Goal: Information Seeking & Learning: Learn about a topic

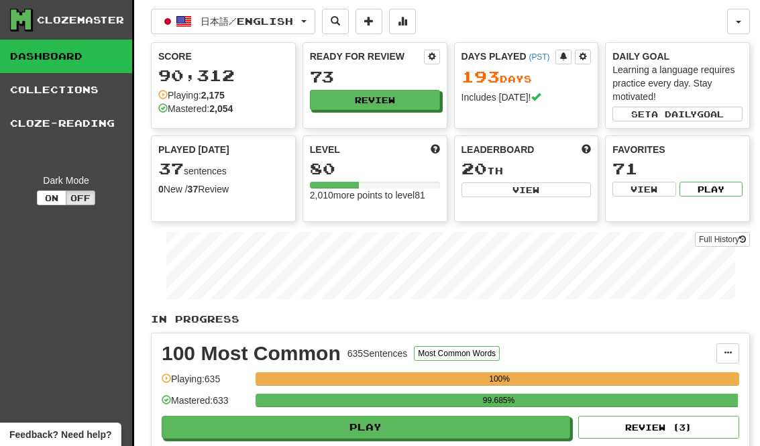
scroll to position [53, 0]
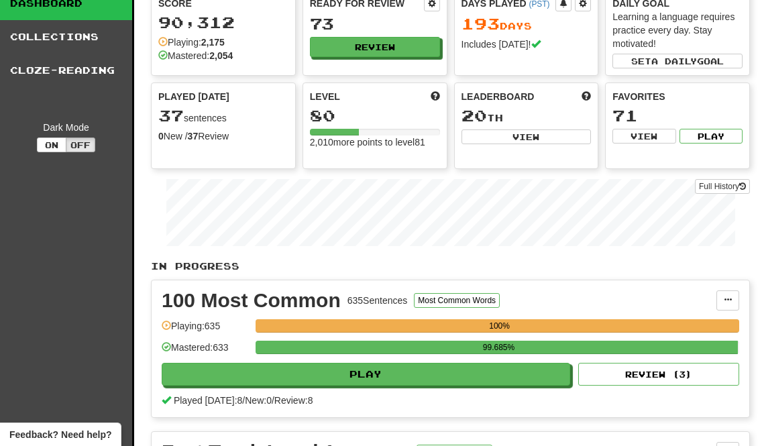
click at [410, 55] on button "Review" at bounding box center [375, 47] width 130 height 20
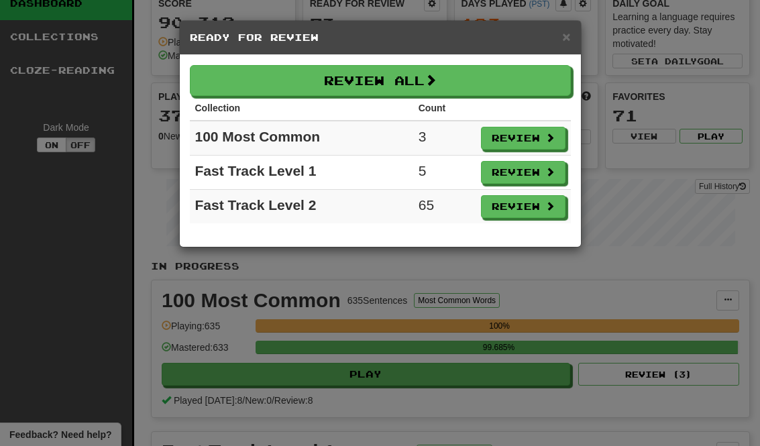
click at [512, 87] on button "Review All" at bounding box center [380, 80] width 381 height 31
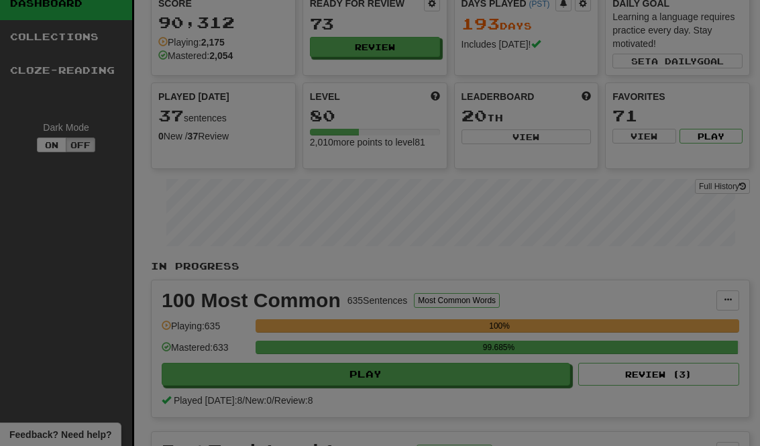
select select "********"
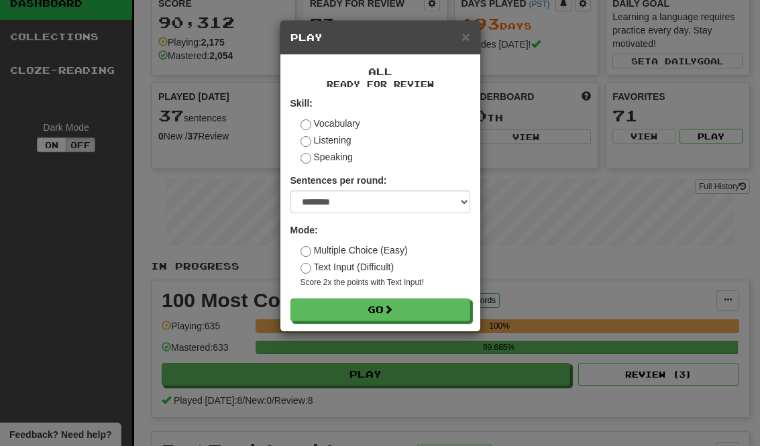
click at [435, 309] on button "Go" at bounding box center [381, 310] width 180 height 23
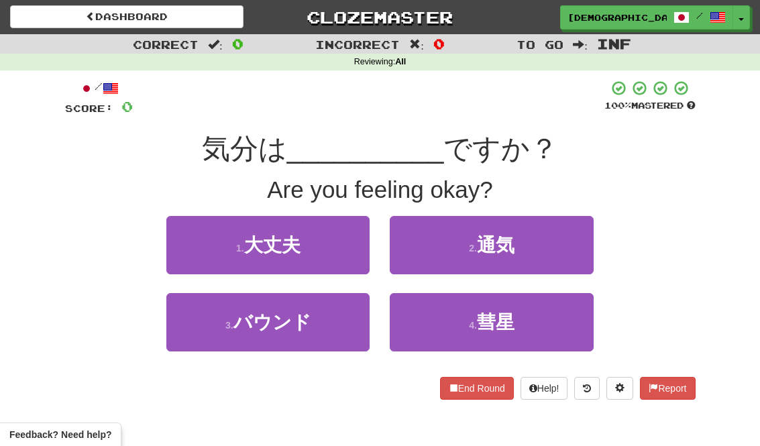
click at [193, 244] on button "1 . 大丈夫" at bounding box center [267, 245] width 203 height 58
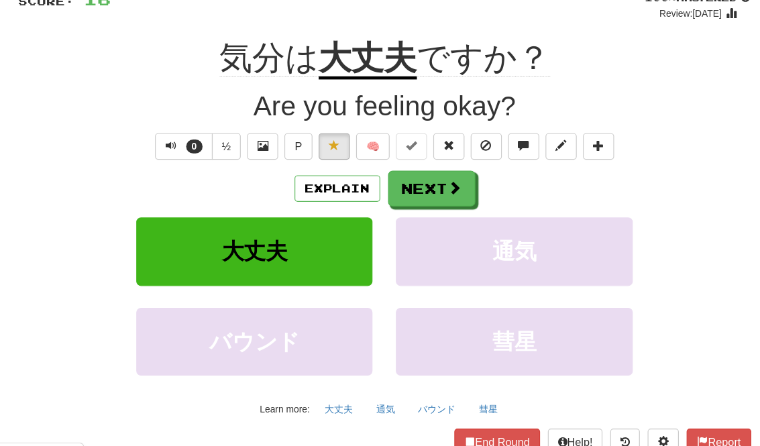
scroll to position [66, 0]
click at [615, 416] on span at bounding box center [619, 420] width 9 height 9
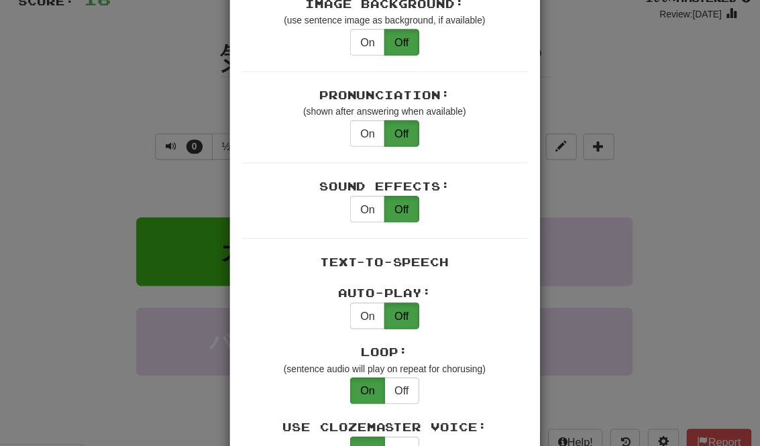
scroll to position [336, 0]
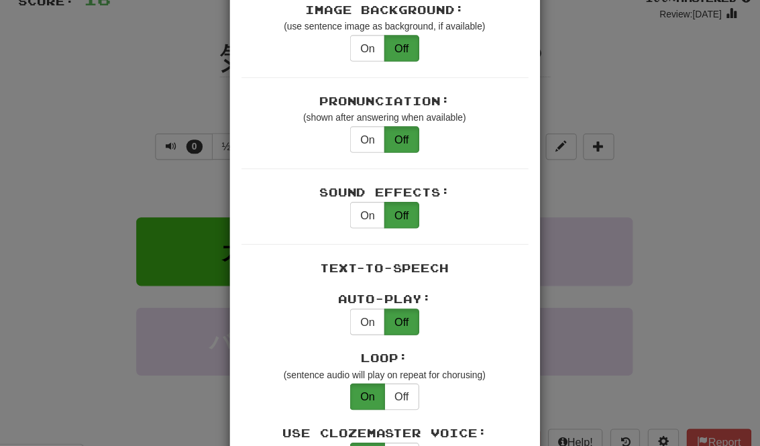
click at [350, 307] on button "On" at bounding box center [365, 318] width 30 height 23
click at [54, 178] on div "× Game Settings Translations: Visible Show After Answering Hidden Sentence Text…" at bounding box center [380, 223] width 760 height 446
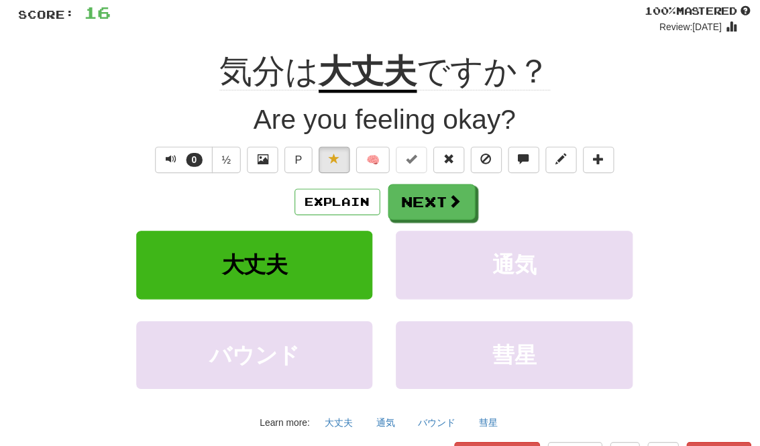
click at [383, 188] on button "Next" at bounding box center [420, 203] width 75 height 31
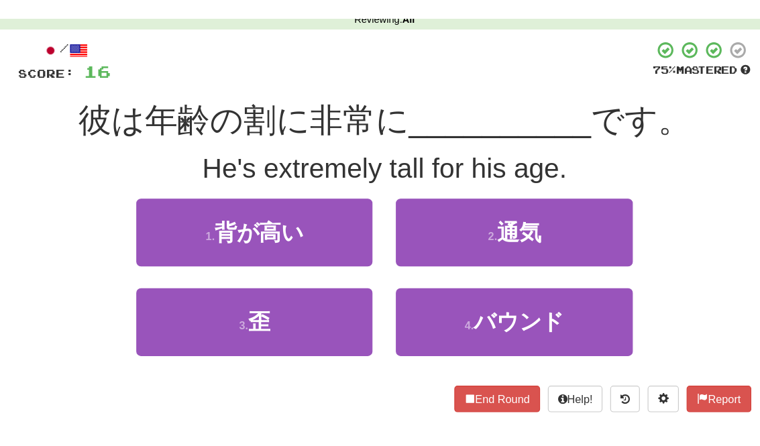
scroll to position [19, 0]
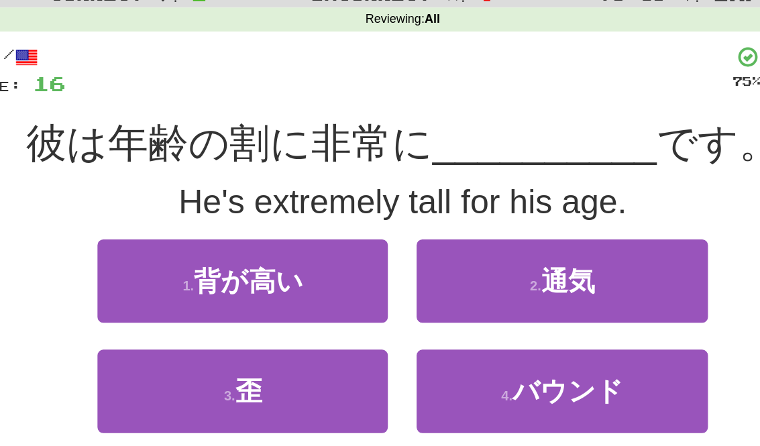
click at [166, 197] on button "1 . 背が高い" at bounding box center [267, 226] width 203 height 58
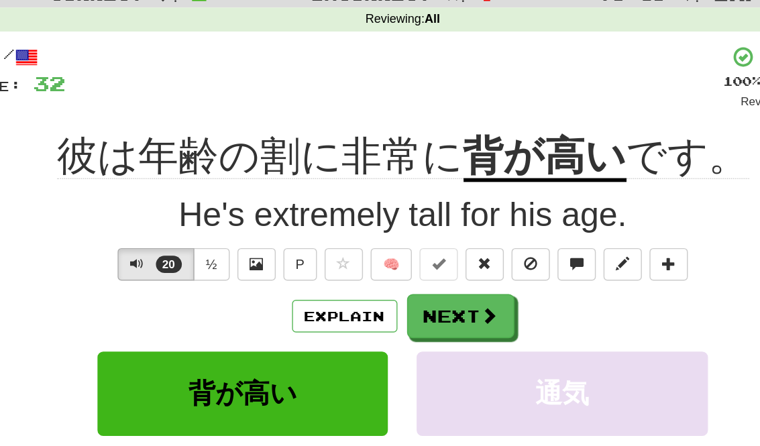
click at [383, 236] on button "Next" at bounding box center [420, 251] width 75 height 31
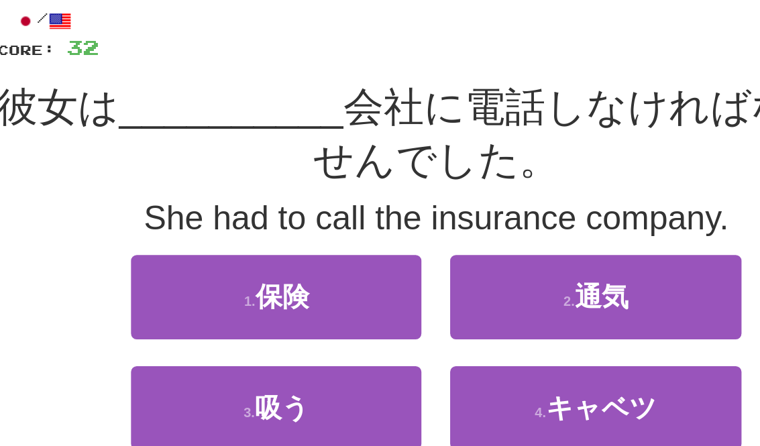
scroll to position [0, 0]
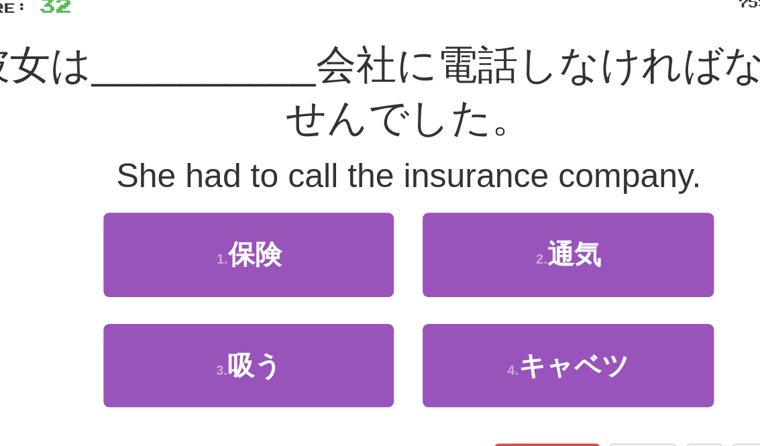
click at [166, 252] on button "1 . 保険" at bounding box center [267, 281] width 203 height 58
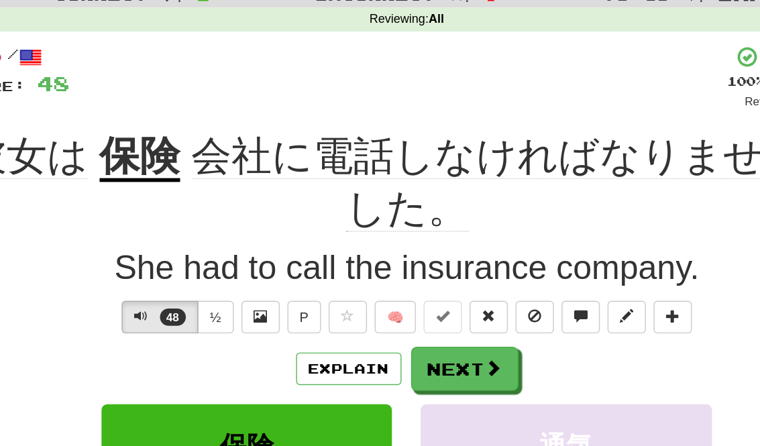
click at [383, 291] on button "Next" at bounding box center [420, 306] width 75 height 31
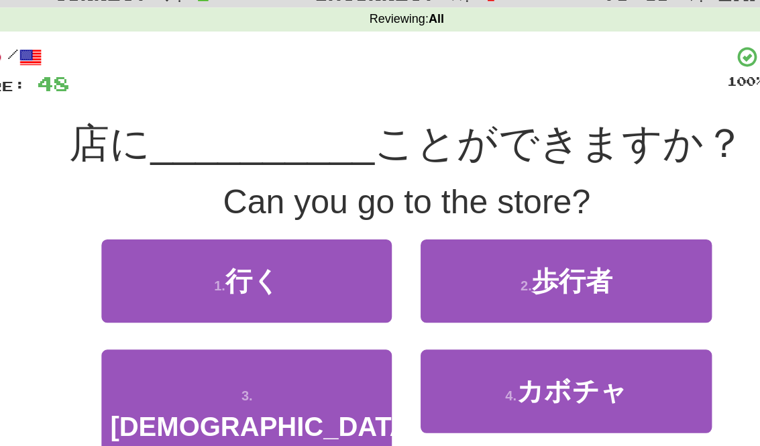
click at [172, 223] on button "1 . 行く" at bounding box center [267, 245] width 203 height 58
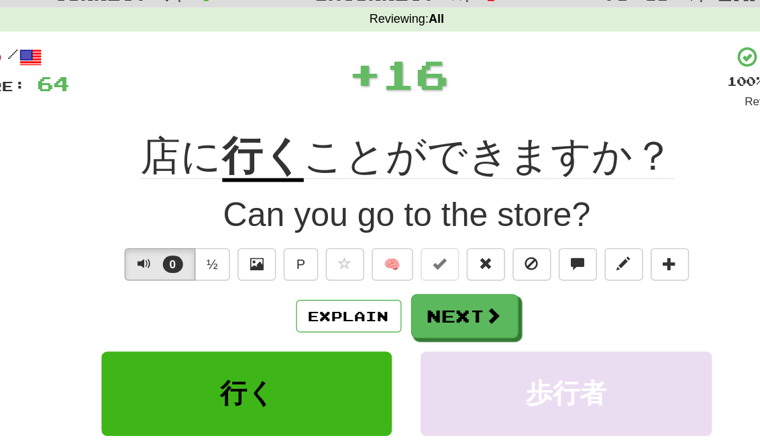
click at [390, 295] on button "歩行者" at bounding box center [491, 324] width 203 height 58
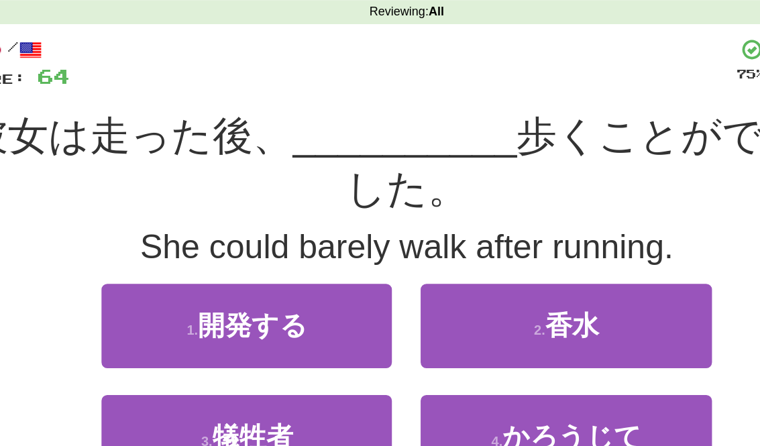
click at [390, 330] on button "4 . かろうじて" at bounding box center [491, 359] width 203 height 58
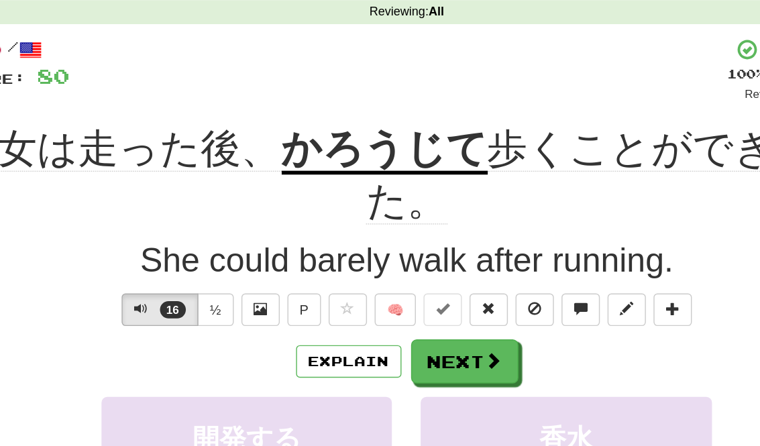
click at [383, 291] on button "Next" at bounding box center [420, 306] width 75 height 31
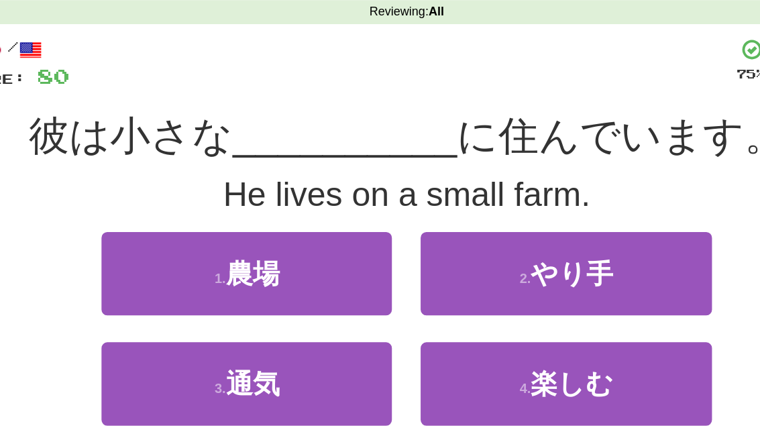
click at [166, 216] on button "1 . 農場" at bounding box center [267, 245] width 203 height 58
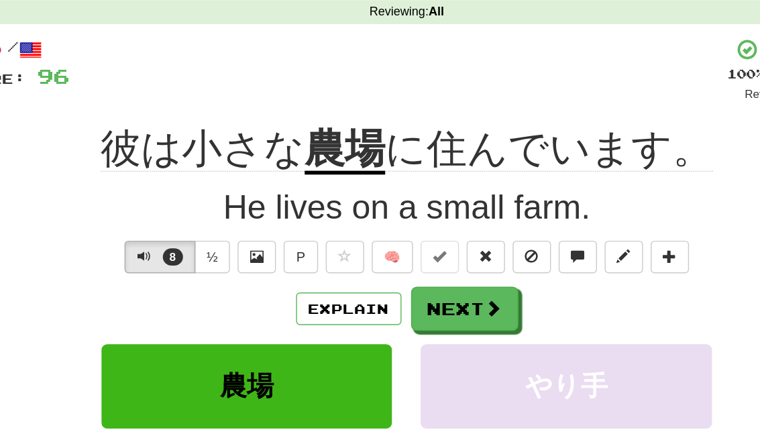
click at [383, 254] on button "Next" at bounding box center [420, 269] width 75 height 31
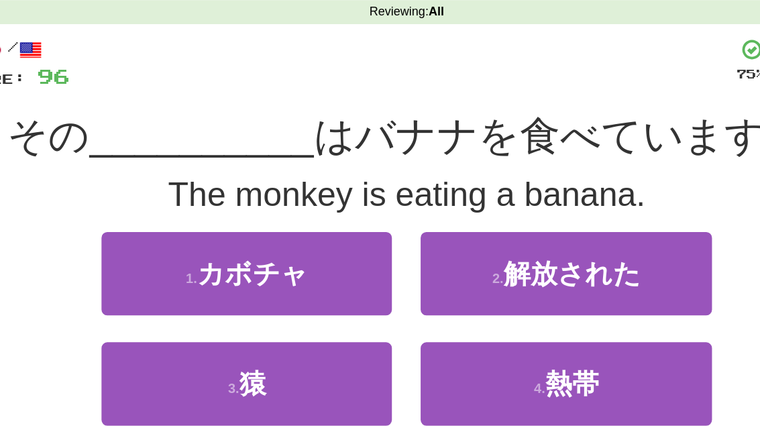
click at [166, 293] on button "3 . 猿" at bounding box center [267, 322] width 203 height 58
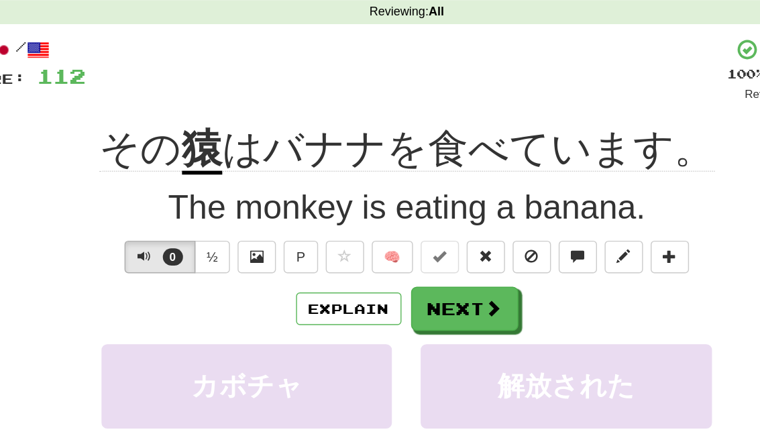
click at [435, 263] on span at bounding box center [441, 269] width 12 height 12
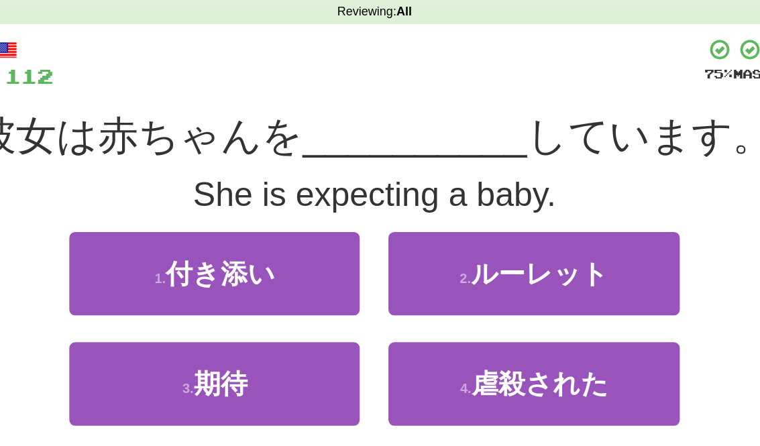
click at [166, 216] on button "1 . 付き添い" at bounding box center [267, 245] width 203 height 58
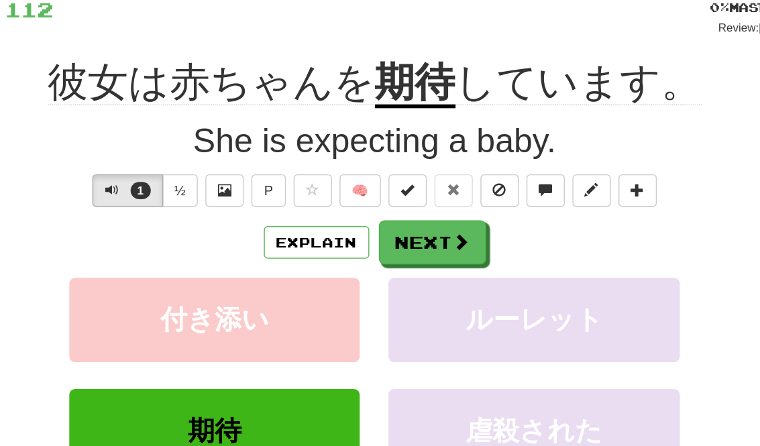
click at [383, 254] on button "Next" at bounding box center [420, 269] width 75 height 31
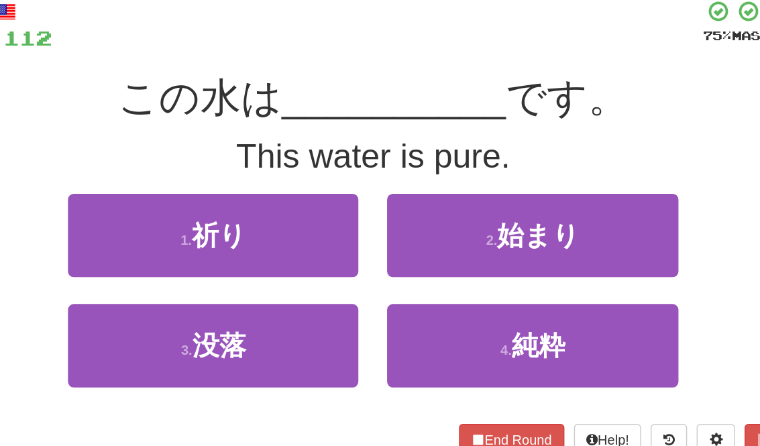
click at [166, 293] on button "3 . 没落" at bounding box center [267, 322] width 203 height 58
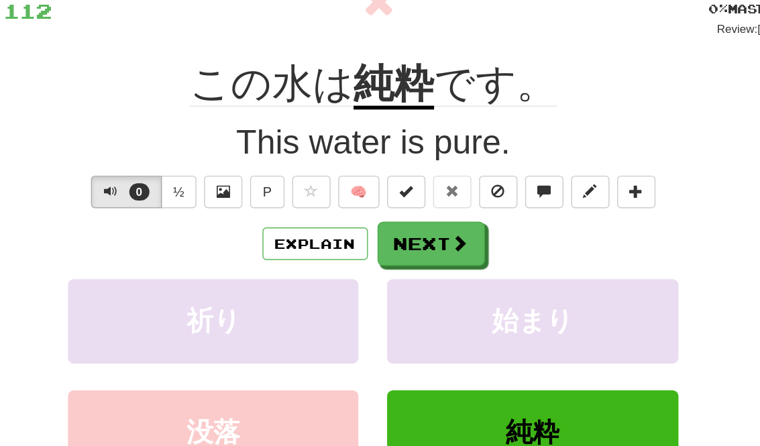
click at [383, 254] on button "Next" at bounding box center [420, 269] width 75 height 31
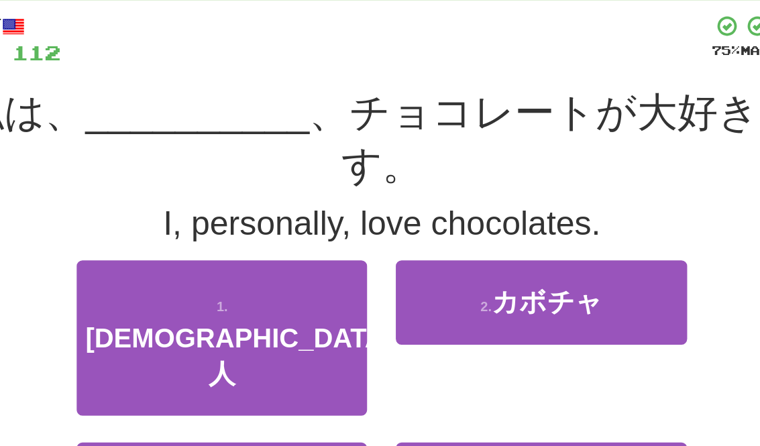
click at [166, 380] on button "3 . 個人的に" at bounding box center [267, 409] width 203 height 58
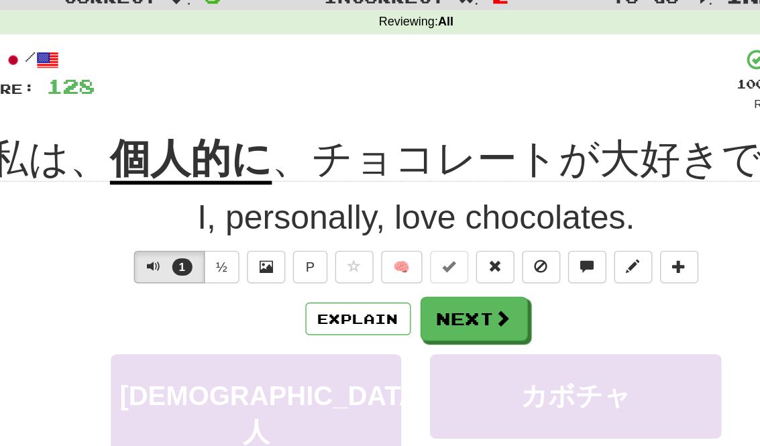
click at [303, 258] on button "Explain" at bounding box center [340, 269] width 74 height 23
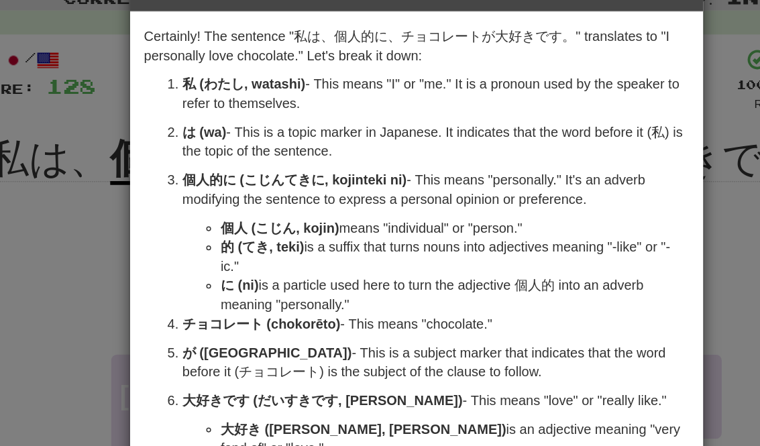
click at [58, 170] on div "× Explanation Certainly! The sentence "私は、個人的に、チョコレートが大好きです。" translates to "I …" at bounding box center [380, 223] width 760 height 446
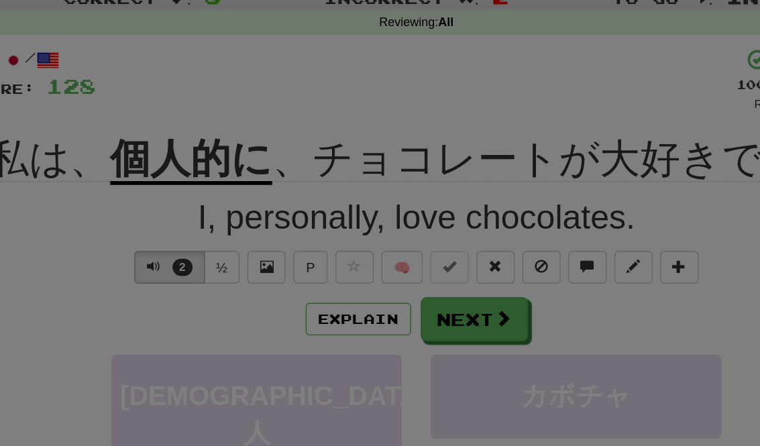
click at [65, 182] on div "I, personally, love chocolates." at bounding box center [380, 199] width 631 height 34
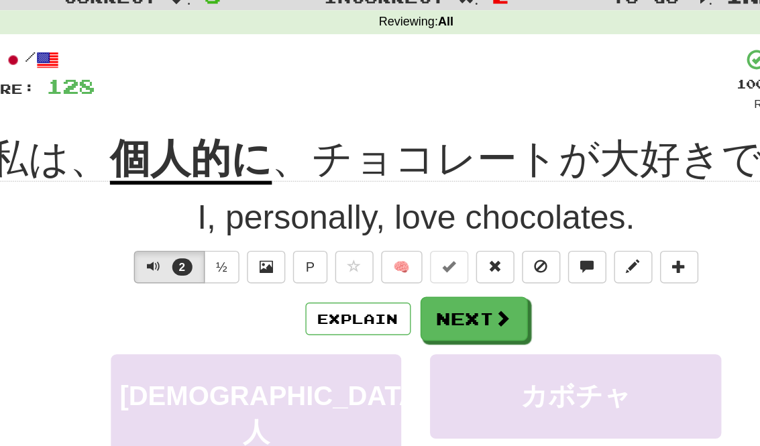
click at [303, 258] on button "Explain" at bounding box center [340, 269] width 74 height 23
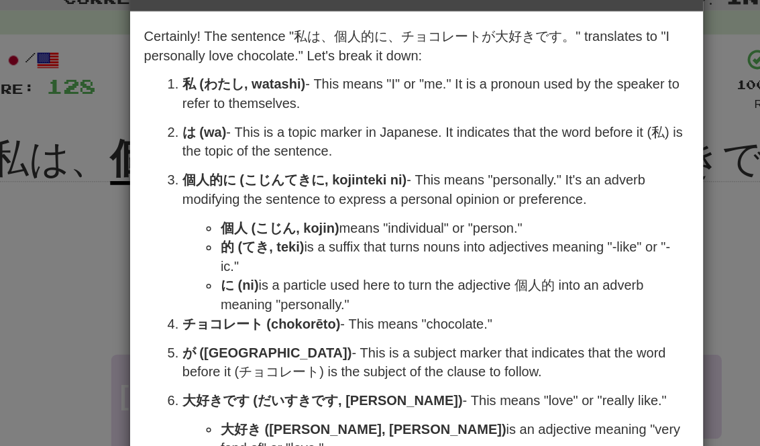
click at [58, 153] on div "× Explanation Certainly! The sentence "私は、個人的に、チョコレートが大好きです。" translates to "I …" at bounding box center [380, 223] width 760 height 446
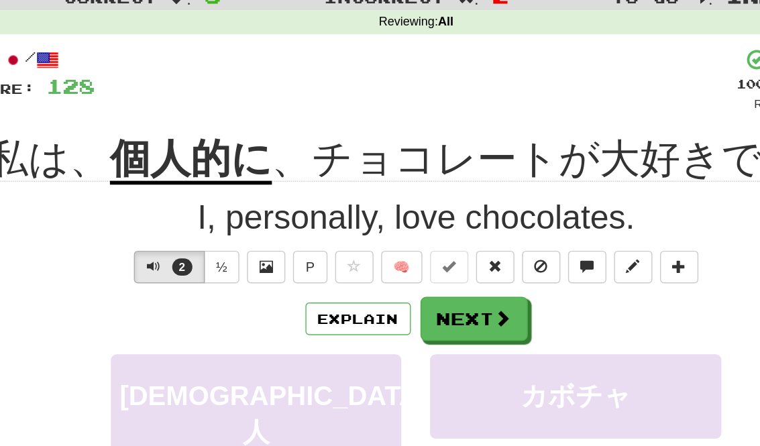
click at [435, 263] on span at bounding box center [441, 269] width 12 height 12
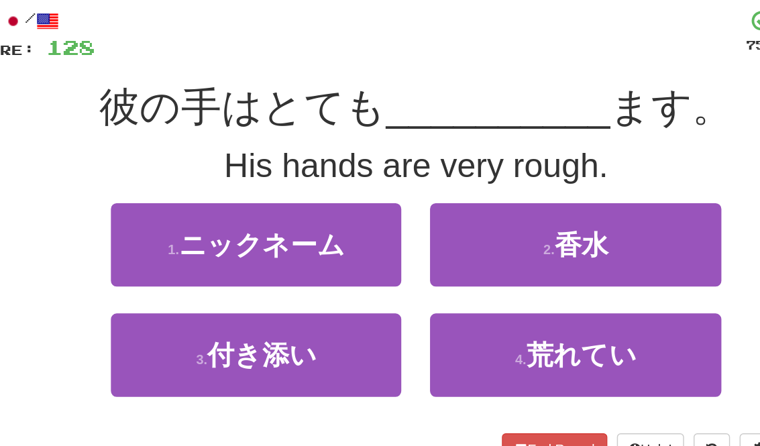
click at [457, 312] on span "荒れてい" at bounding box center [495, 322] width 77 height 21
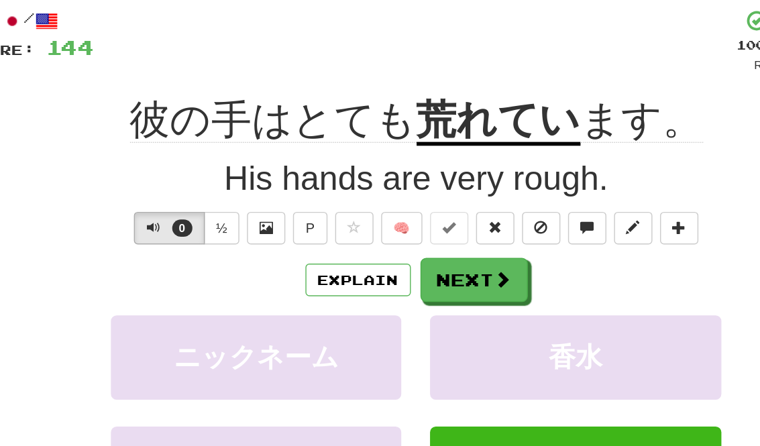
click at [303, 258] on button "Explain" at bounding box center [340, 269] width 74 height 23
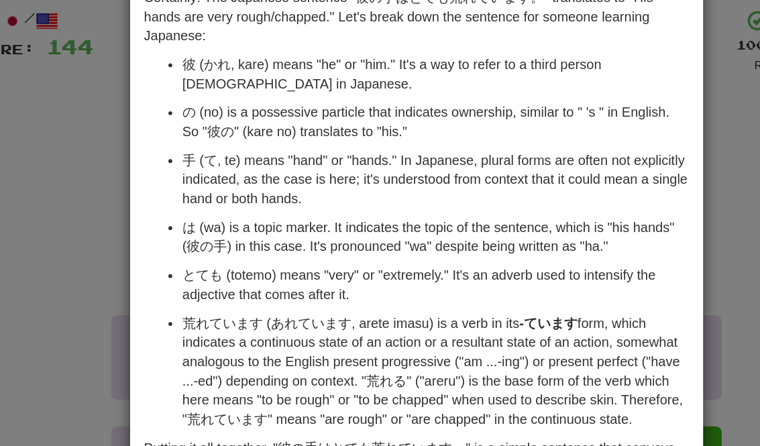
click at [60, 111] on div "× Explanation Certainly! The Japanese sentence "彼の手はとても荒れています。" translates to "…" at bounding box center [380, 223] width 760 height 446
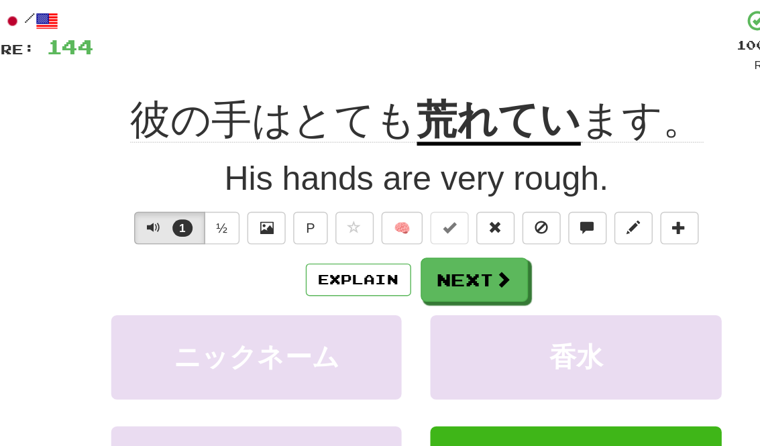
click at [65, 140] on div "彼の手はとても 荒れてい ます。" at bounding box center [380, 158] width 631 height 37
click at [383, 254] on button "Next" at bounding box center [420, 269] width 75 height 31
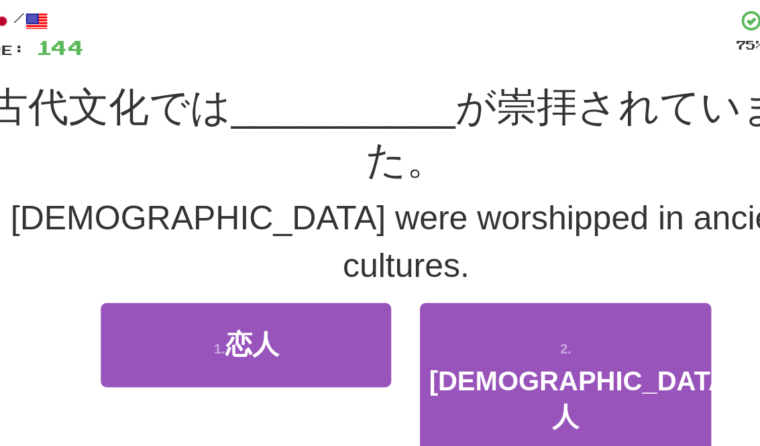
click at [478, 440] on small "4 ." at bounding box center [482, 445] width 8 height 11
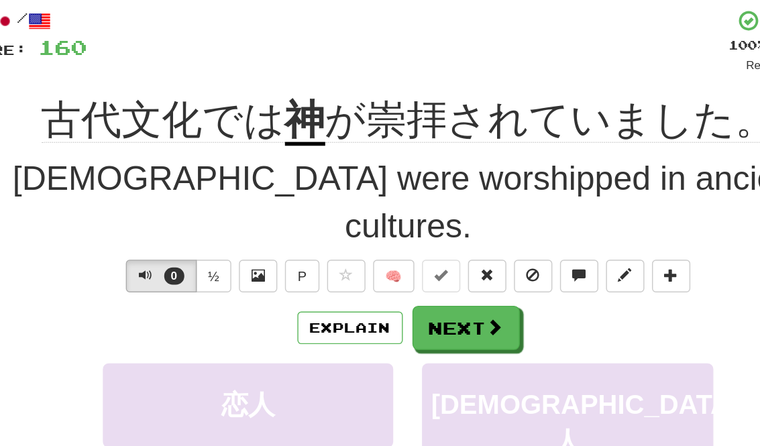
click at [303, 292] on button "Explain" at bounding box center [340, 303] width 74 height 23
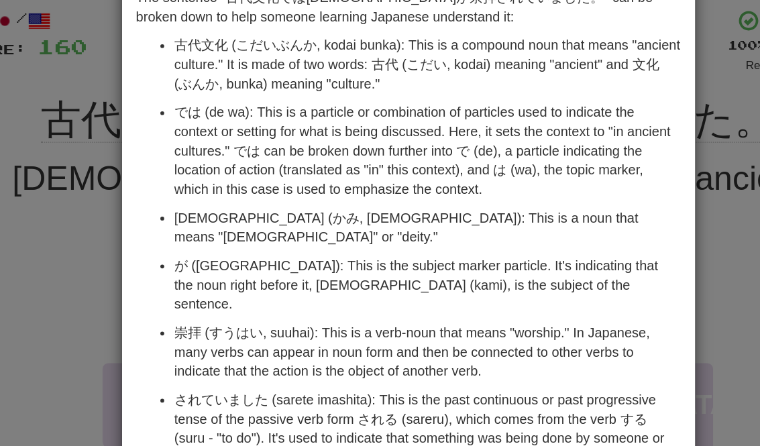
click at [50, 156] on div "× Explanation The sentence "古代文化では[DEMOGRAPHIC_DATA]が崇拝されていました。" can be broken …" at bounding box center [380, 223] width 760 height 446
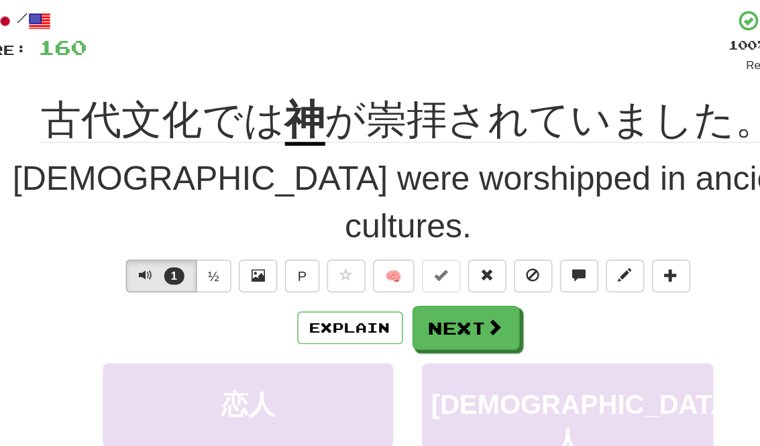
click at [65, 256] on div "1 ½ P 🧠" at bounding box center [380, 267] width 631 height 23
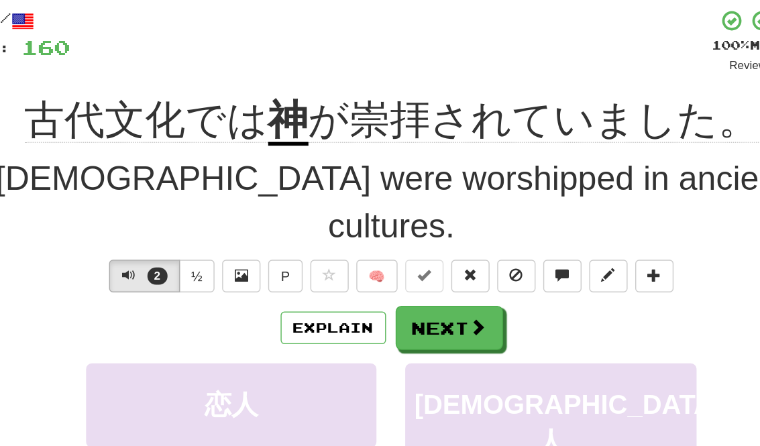
click at [383, 288] on button "Next" at bounding box center [420, 303] width 75 height 31
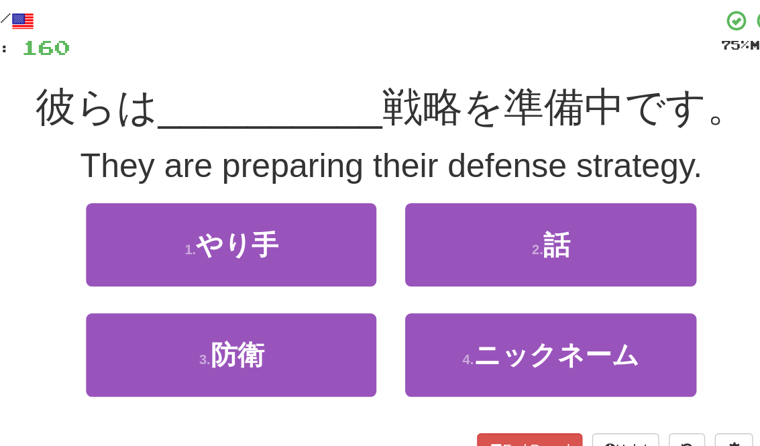
click at [166, 293] on button "3 . 防衛" at bounding box center [267, 322] width 203 height 58
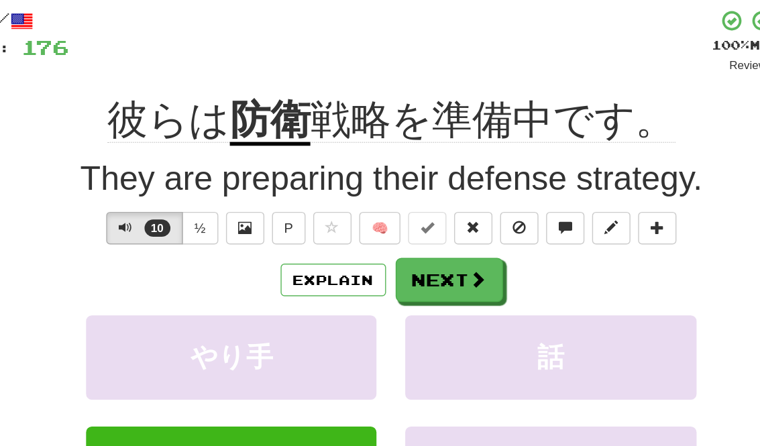
click at [383, 254] on button "Next" at bounding box center [420, 269] width 75 height 31
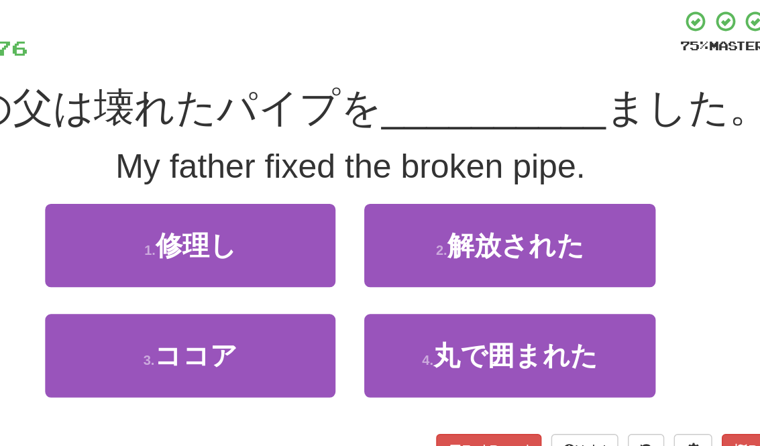
click at [448, 235] on span "解放された" at bounding box center [496, 245] width 96 height 21
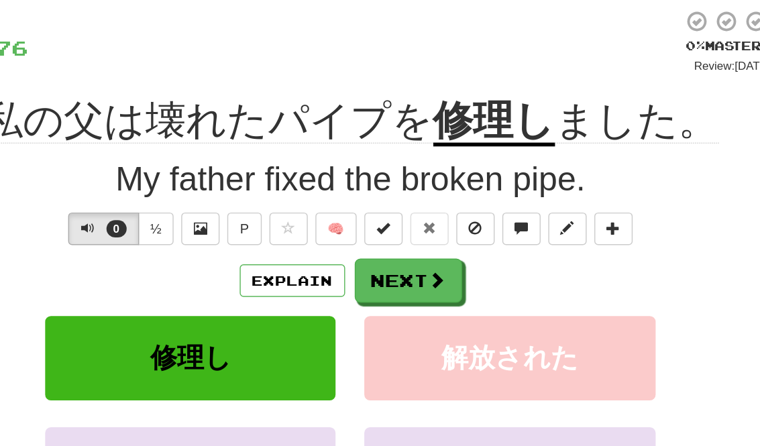
click at [383, 254] on button "Next" at bounding box center [420, 269] width 75 height 31
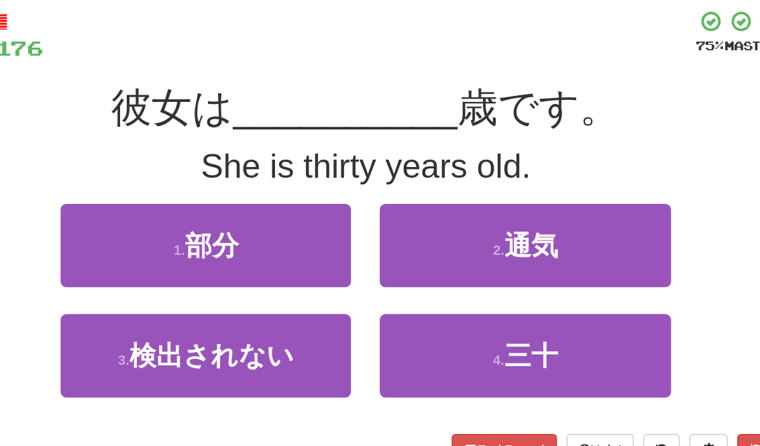
click at [477, 312] on span "三十" at bounding box center [496, 322] width 38 height 21
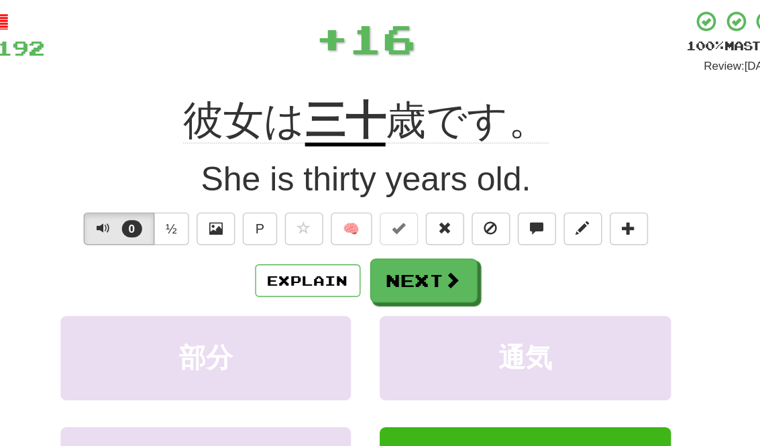
click at [435, 263] on span at bounding box center [441, 269] width 12 height 12
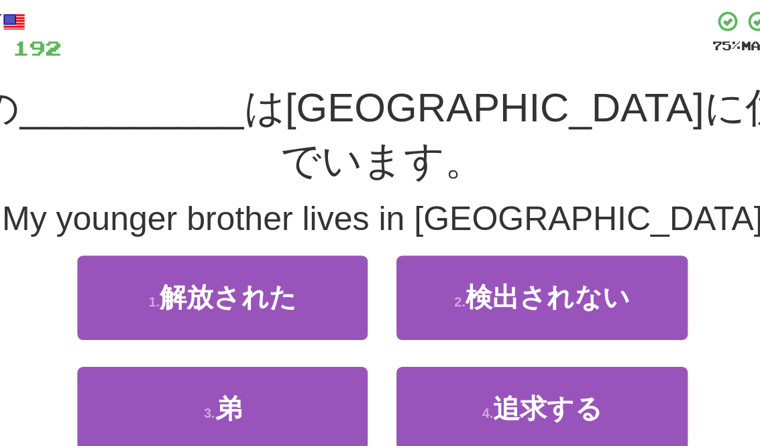
click at [166, 330] on button "3 . 弟" at bounding box center [267, 359] width 203 height 58
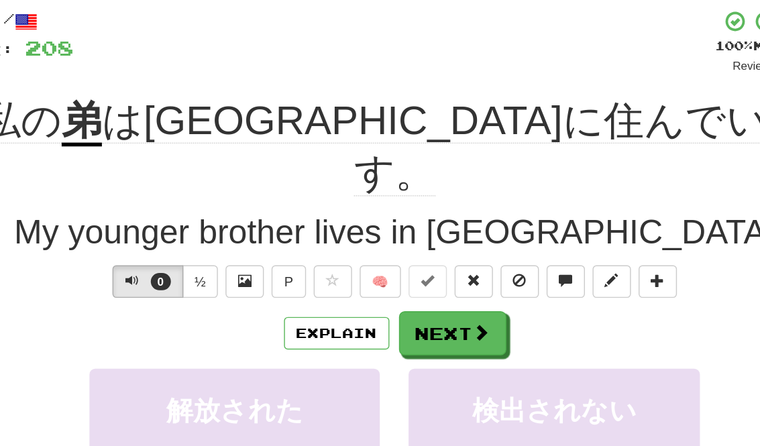
click at [383, 291] on button "Next" at bounding box center [420, 306] width 75 height 31
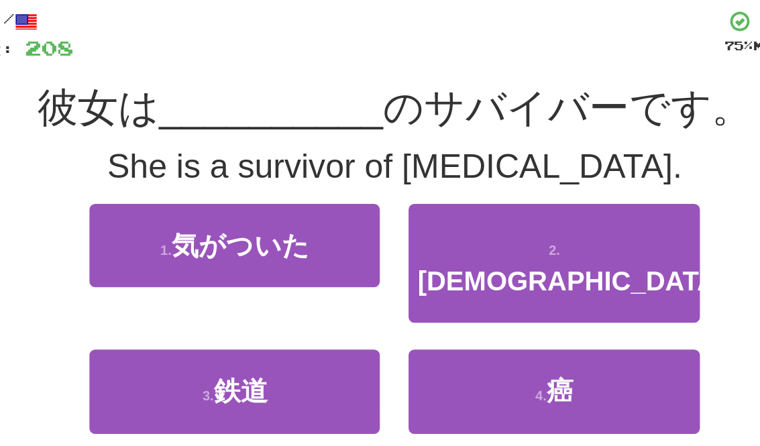
click at [380, 216] on div "2 . イースター" at bounding box center [491, 267] width 223 height 103
click at [390, 318] on button "4 . 癌" at bounding box center [491, 347] width 203 height 58
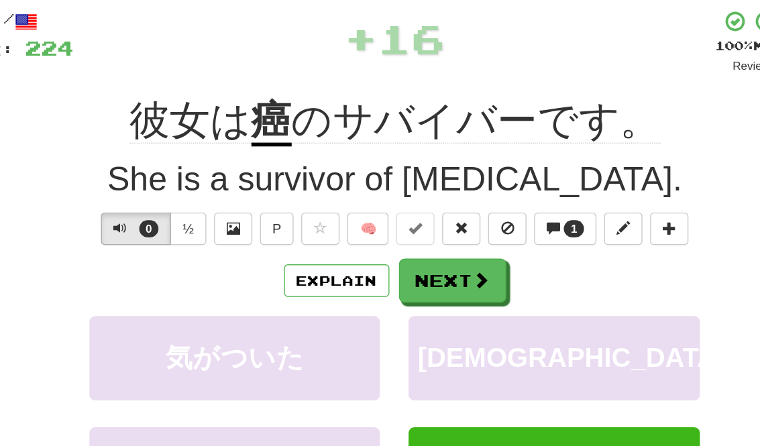
click at [383, 254] on button "Next" at bounding box center [420, 269] width 75 height 31
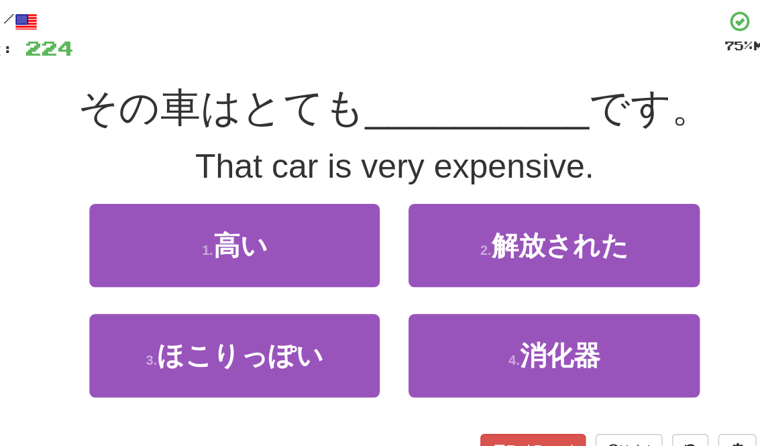
click at [166, 216] on button "1 . 高い" at bounding box center [267, 245] width 203 height 58
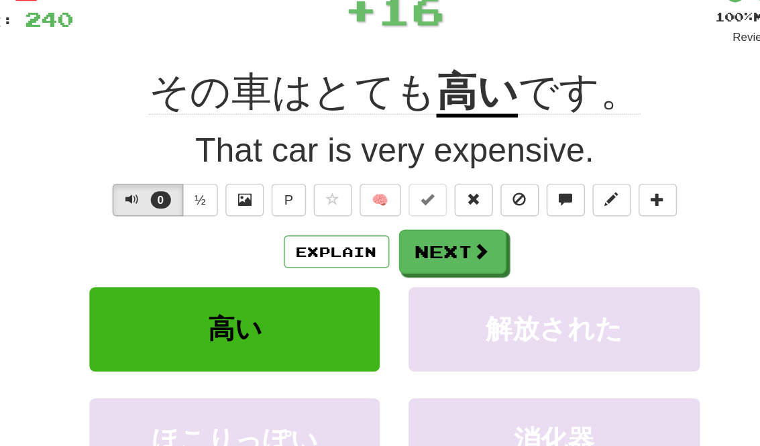
click at [383, 254] on button "Next" at bounding box center [420, 269] width 75 height 31
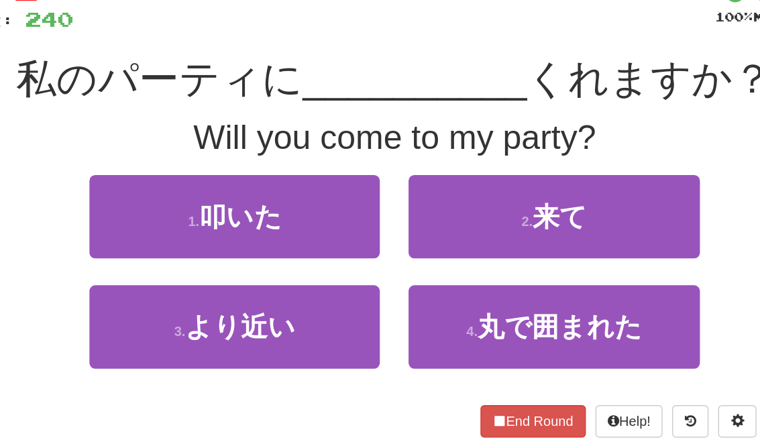
click at [426, 216] on button "2 . 来て" at bounding box center [491, 245] width 203 height 58
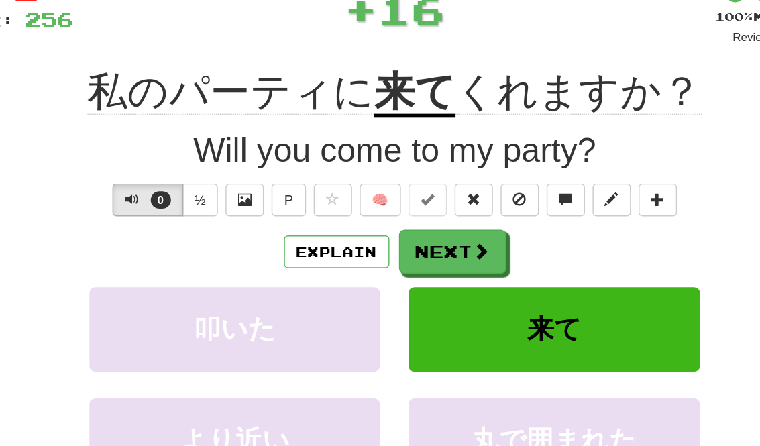
click at [435, 263] on span at bounding box center [441, 269] width 12 height 12
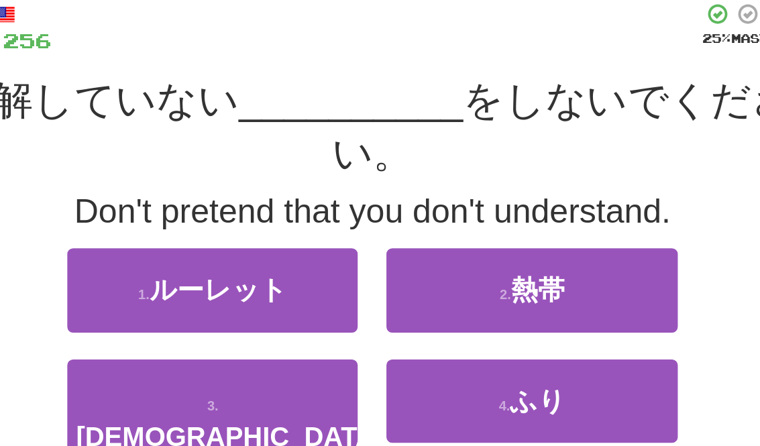
click at [405, 330] on button "4 . ふり" at bounding box center [491, 359] width 203 height 58
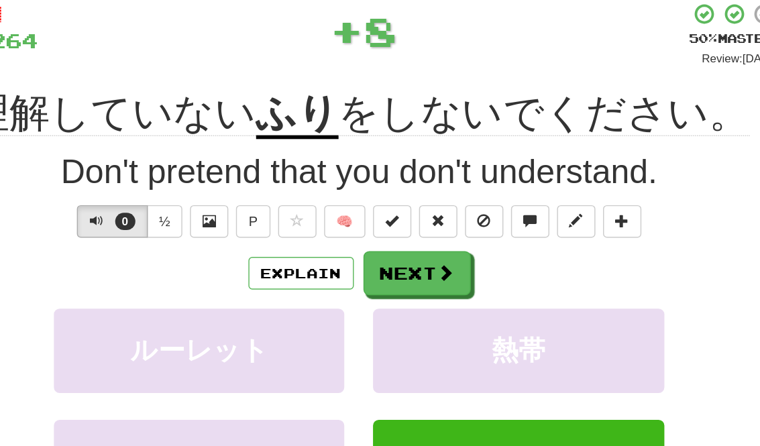
click at [303, 258] on button "Explain" at bounding box center [340, 269] width 74 height 23
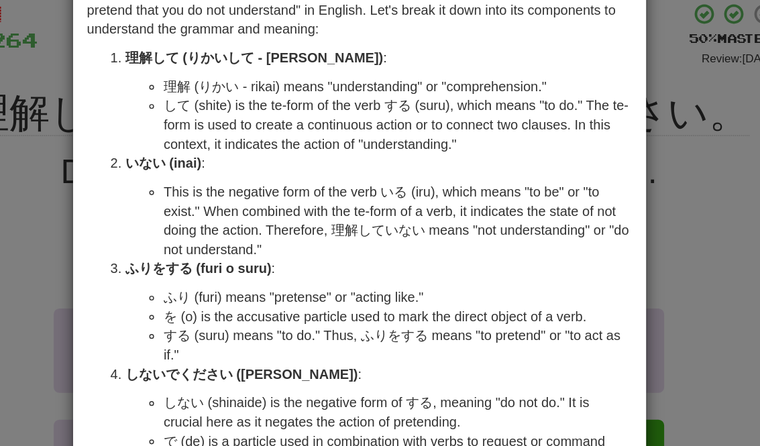
click at [21, 147] on div "× Explanation The phrase "理解していないふりをしないでください。" translates to "Please do not pre…" at bounding box center [380, 223] width 760 height 446
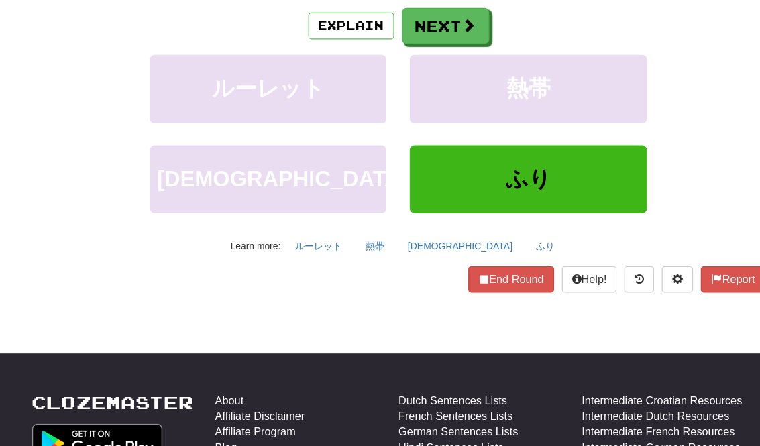
click at [446, 254] on button "End Round" at bounding box center [477, 265] width 74 height 23
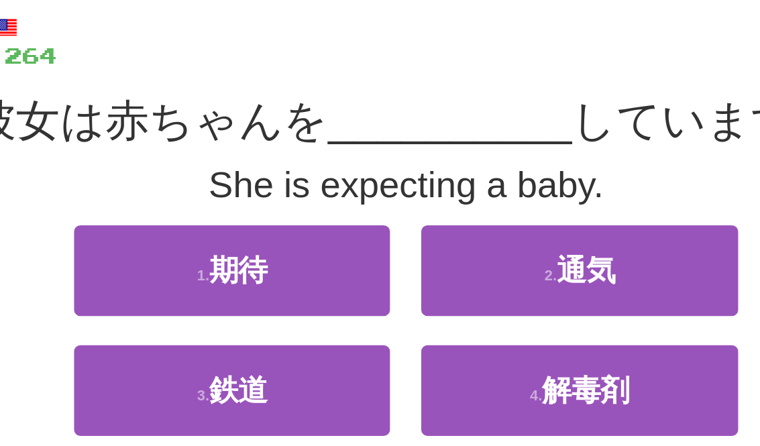
click at [166, 218] on button "1 . 期待" at bounding box center [267, 247] width 203 height 58
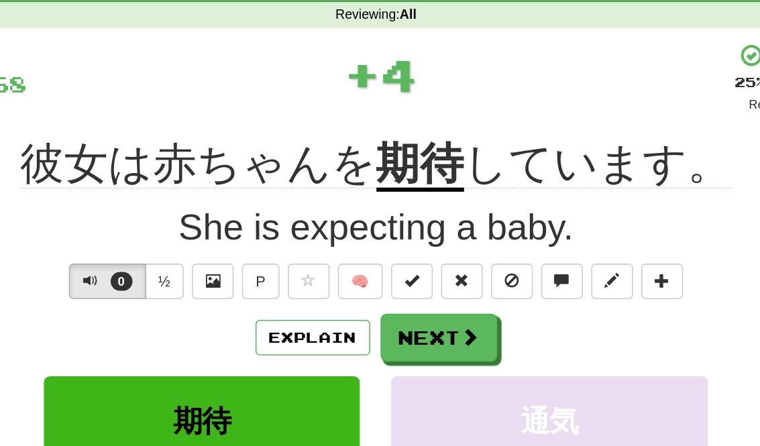
click at [383, 256] on button "Next" at bounding box center [420, 271] width 75 height 31
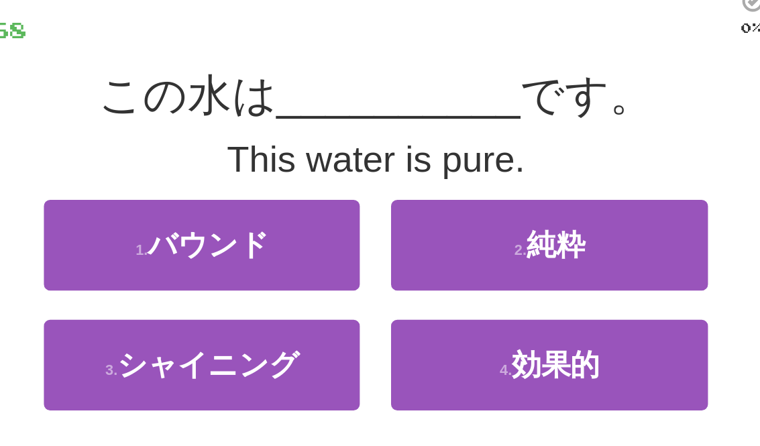
click at [395, 218] on button "2 . 純粋" at bounding box center [491, 247] width 203 height 58
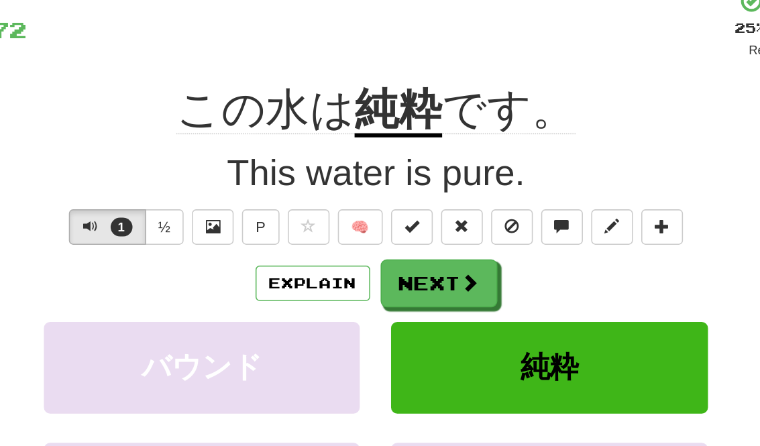
click at [303, 260] on button "Explain" at bounding box center [340, 271] width 74 height 23
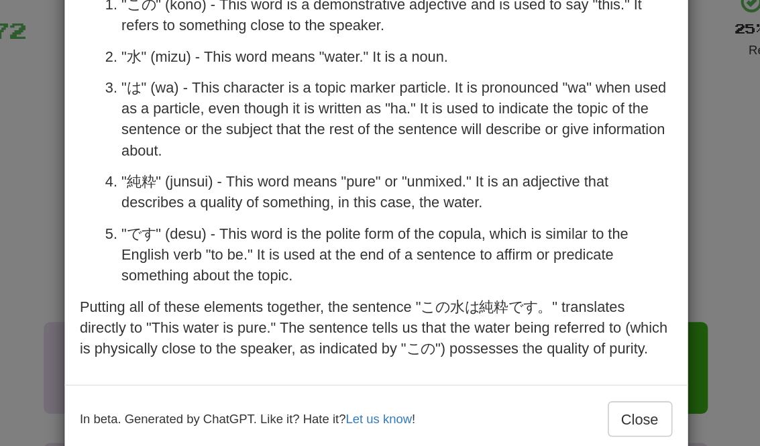
click at [36, 38] on div "× Explanation The sentence "この水は純粋です。" in Japanese is made up of the following …" at bounding box center [380, 223] width 760 height 446
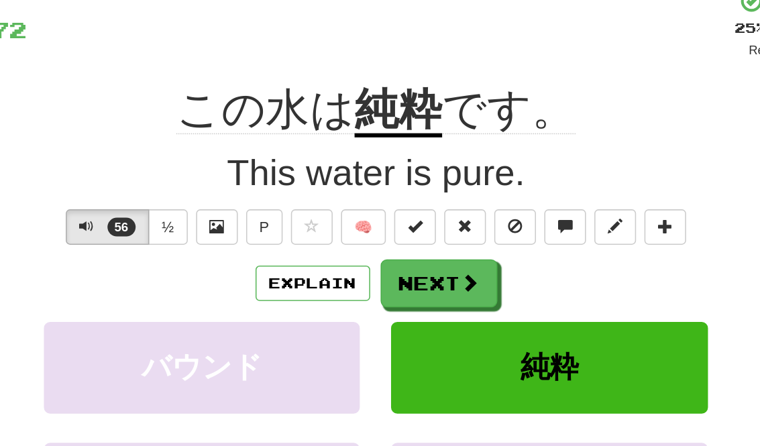
click at [383, 256] on button "Next" at bounding box center [420, 271] width 75 height 31
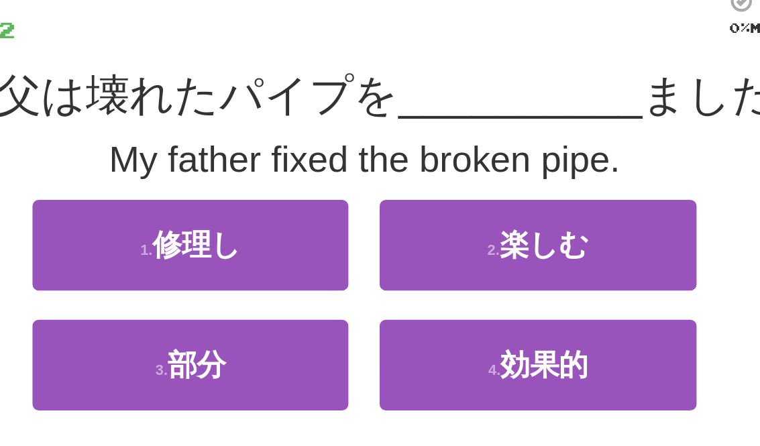
click at [166, 218] on button "1 . 修理し" at bounding box center [267, 247] width 203 height 58
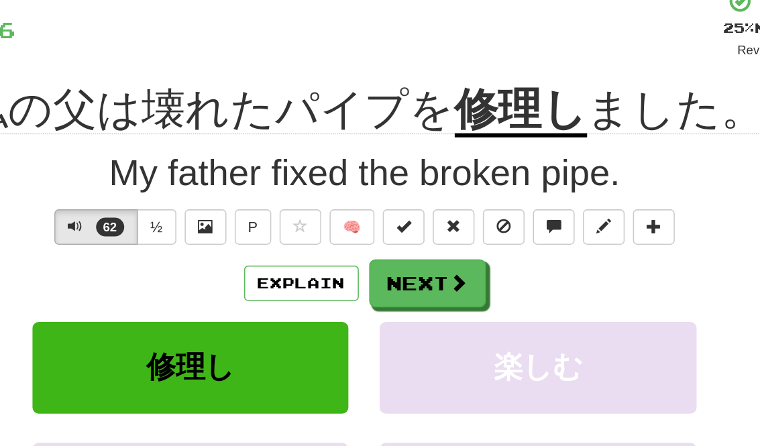
click at [435, 265] on span at bounding box center [441, 271] width 12 height 12
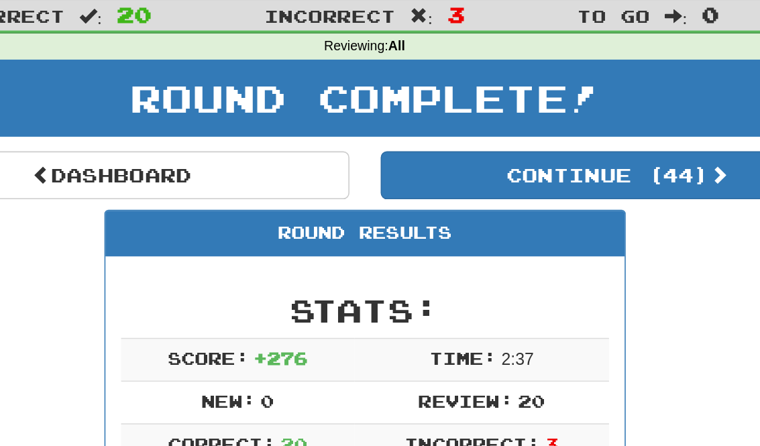
click at [65, 132] on link "Dashboard" at bounding box center [217, 147] width 305 height 31
